Goal: Task Accomplishment & Management: Use online tool/utility

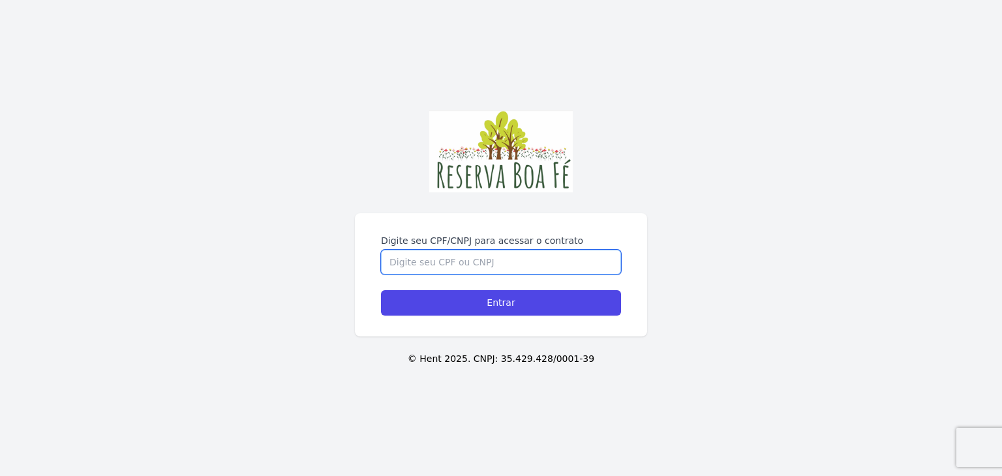
click at [420, 250] on input "Digite seu CPF/CNPJ para acessar o contrato" at bounding box center [501, 262] width 240 height 25
type input "11017565783"
click at [381, 290] on input "Entrar" at bounding box center [501, 302] width 240 height 25
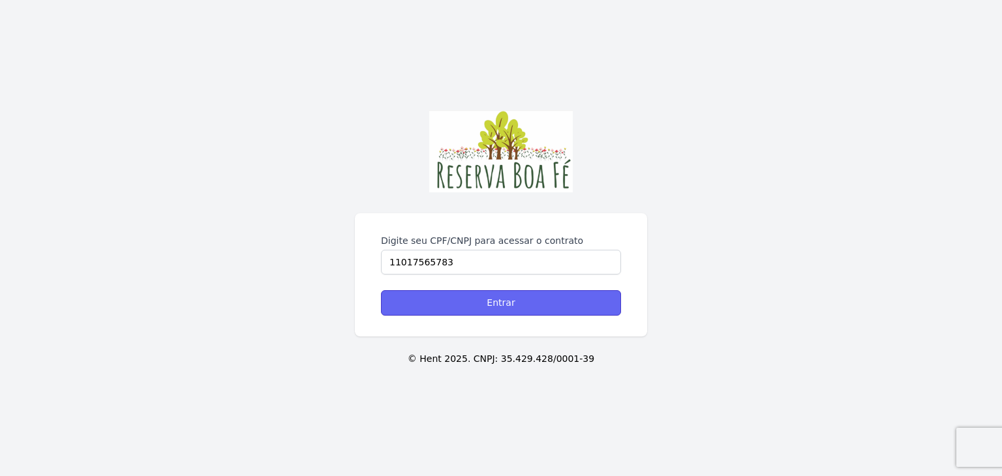
click at [518, 290] on input "Entrar" at bounding box center [501, 302] width 240 height 25
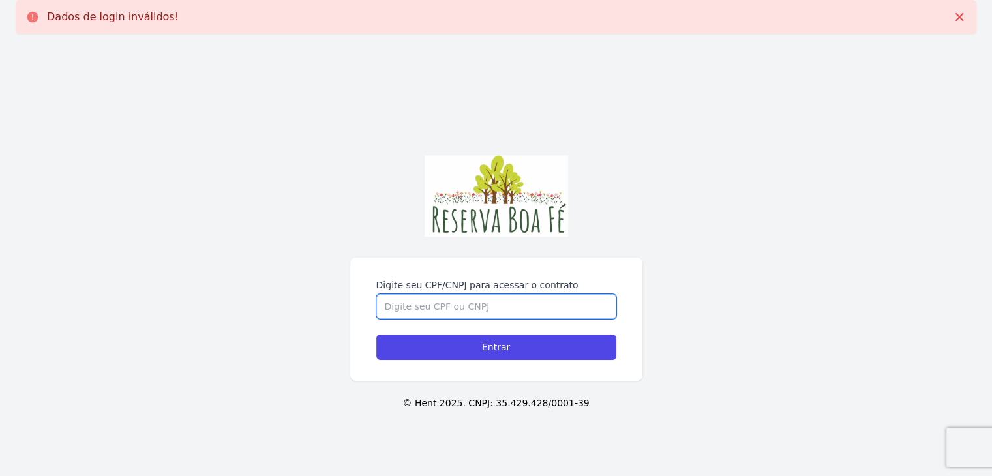
click at [417, 308] on input "Digite seu CPF/CNPJ para acessar o contrato" at bounding box center [496, 306] width 240 height 25
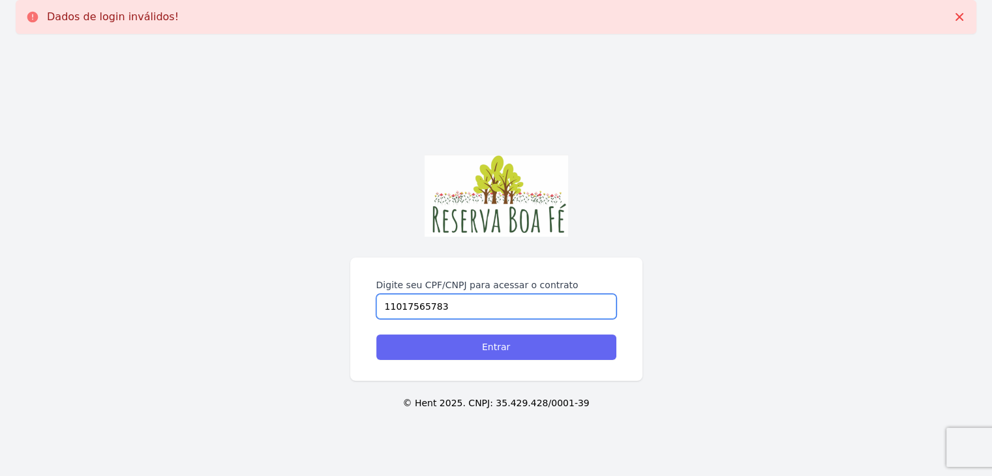
type input "11017565783"
click at [464, 350] on input "Entrar" at bounding box center [496, 347] width 240 height 25
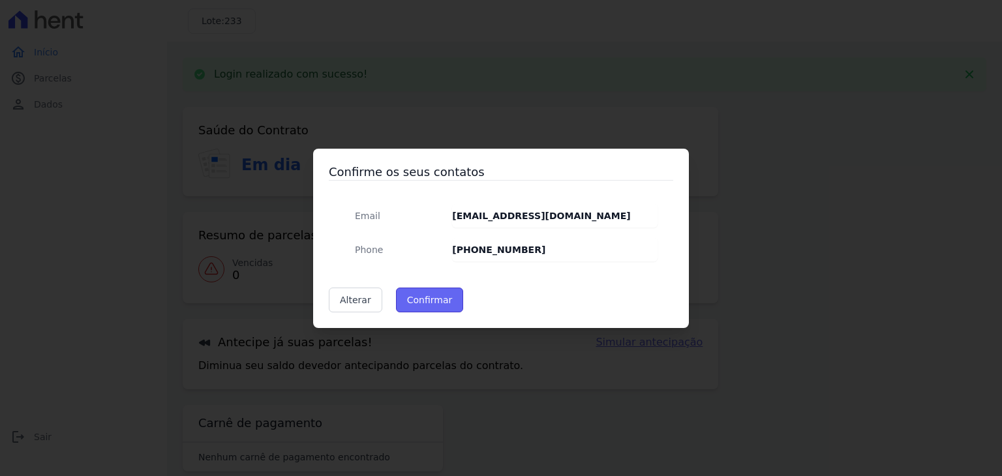
click at [426, 306] on button "Confirmar" at bounding box center [430, 300] width 68 height 25
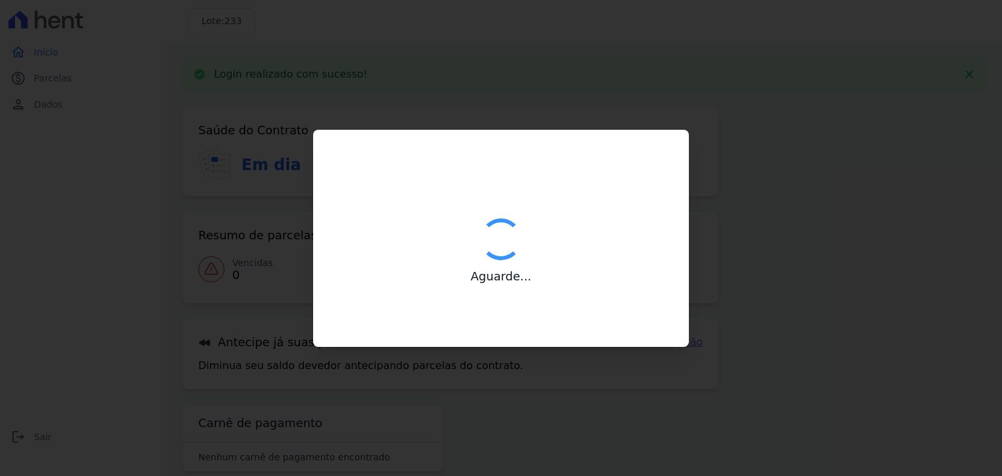
type input "Contatos confirmados com sucesso."
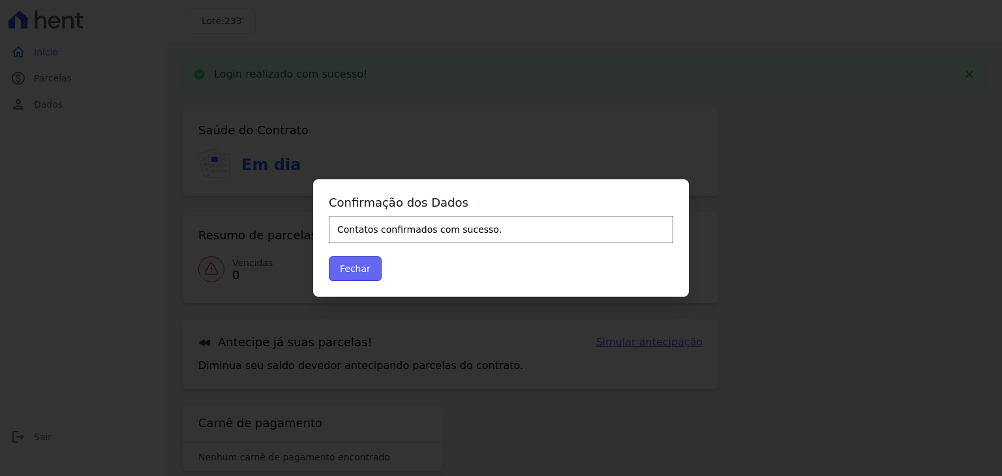
click at [356, 267] on button "Fechar" at bounding box center [355, 268] width 53 height 25
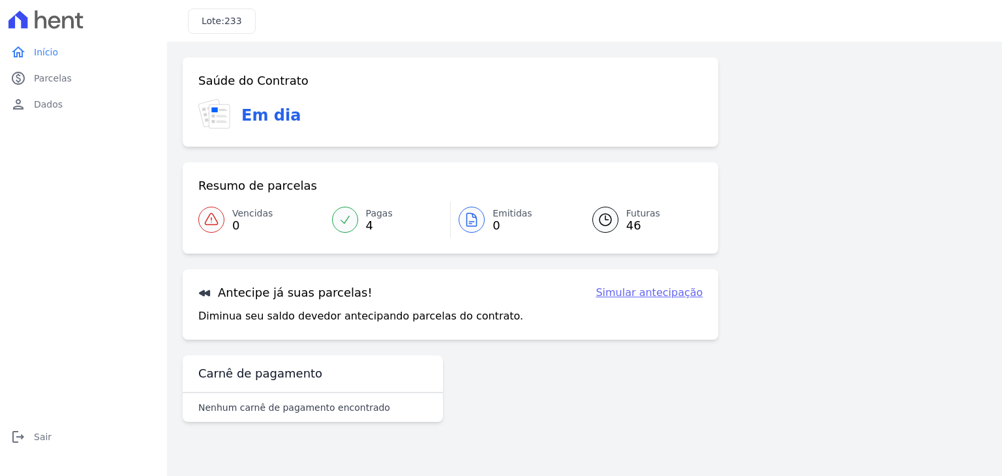
click at [650, 295] on link "Simular antecipação" at bounding box center [648, 293] width 107 height 16
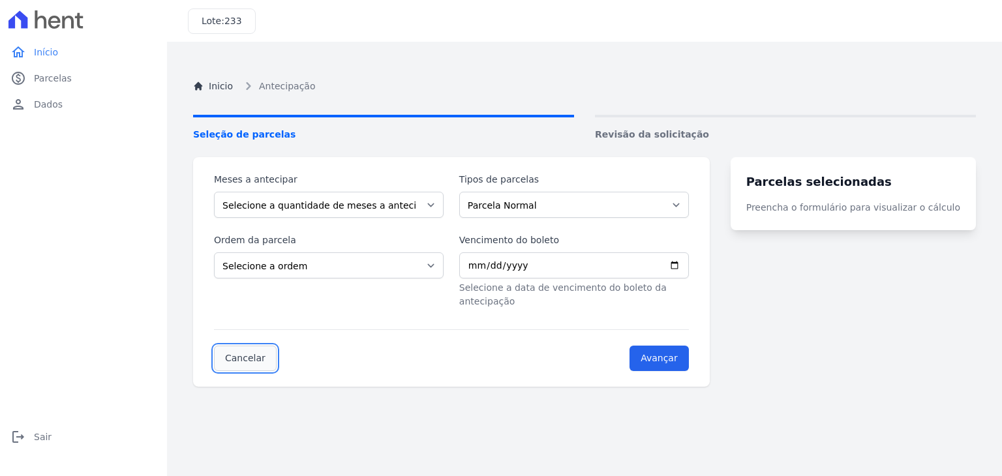
click at [230, 346] on link "Cancelar" at bounding box center [245, 358] width 63 height 25
